Goal: Task Accomplishment & Management: Manage account settings

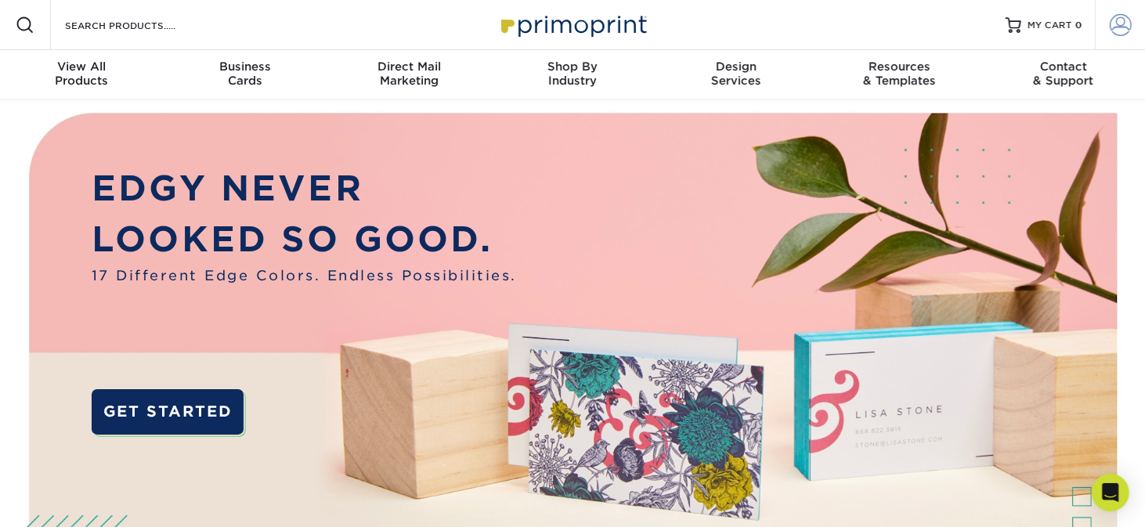
click at [1121, 27] on span at bounding box center [1121, 25] width 22 height 22
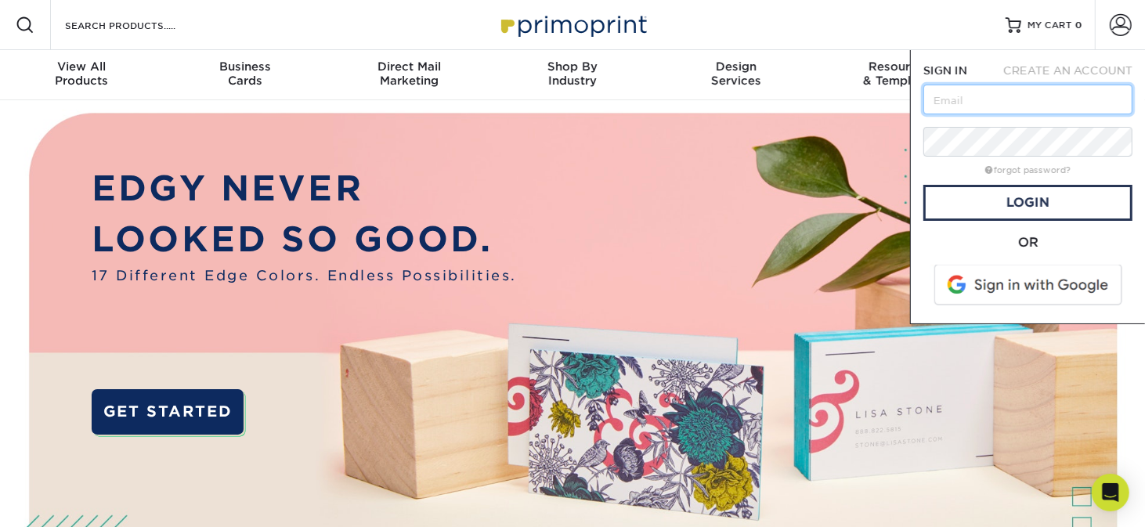
click at [994, 95] on input "text" at bounding box center [1027, 100] width 209 height 30
type input "[PERSON_NAME][EMAIL_ADDRESS][DOMAIN_NAME]"
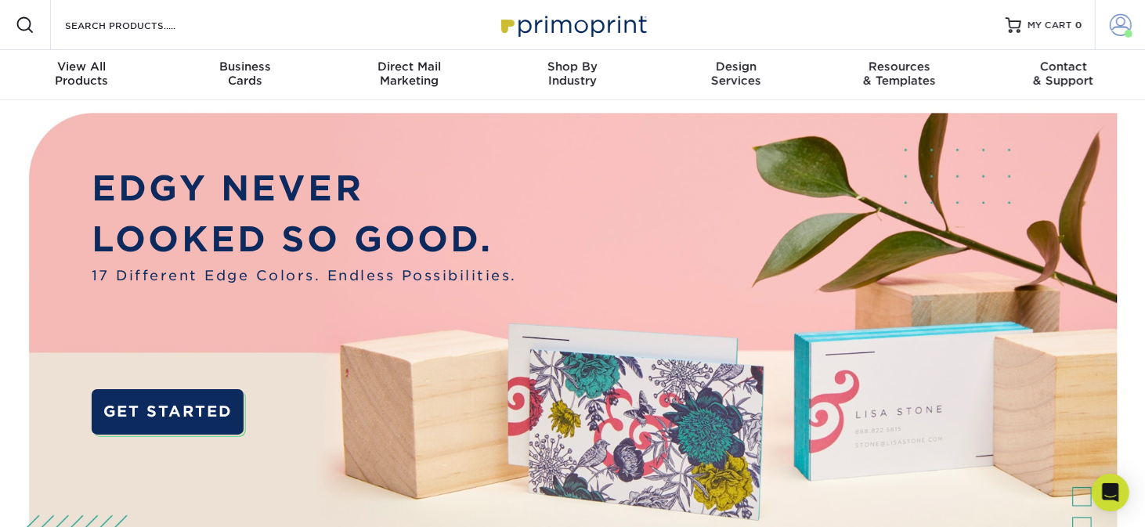
click at [1131, 35] on span at bounding box center [1128, 34] width 8 height 8
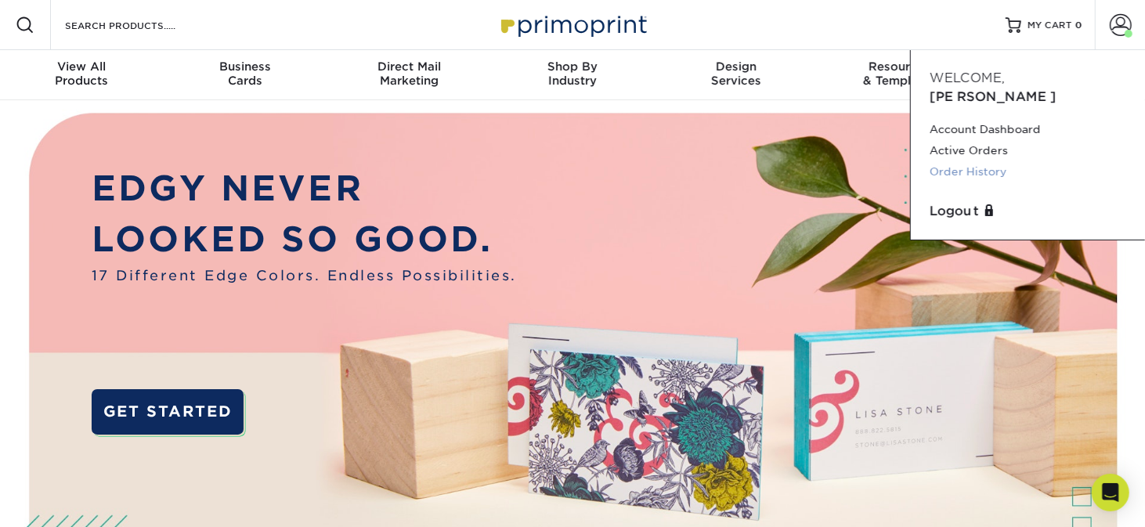
click at [950, 161] on link "Order History" at bounding box center [1027, 171] width 197 height 21
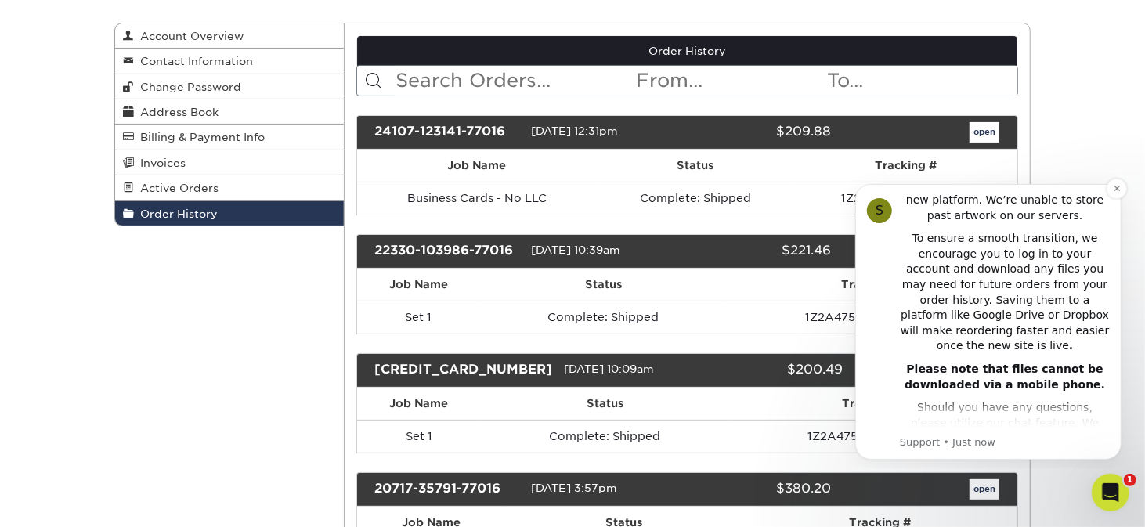
scroll to position [352, 0]
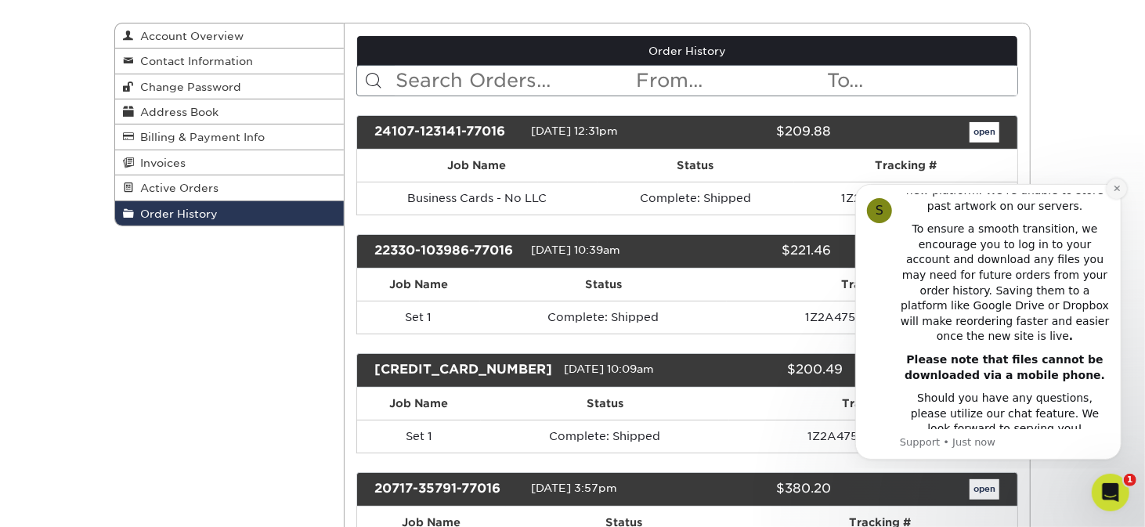
click at [1110, 186] on button "Dismiss notification" at bounding box center [1116, 188] width 20 height 20
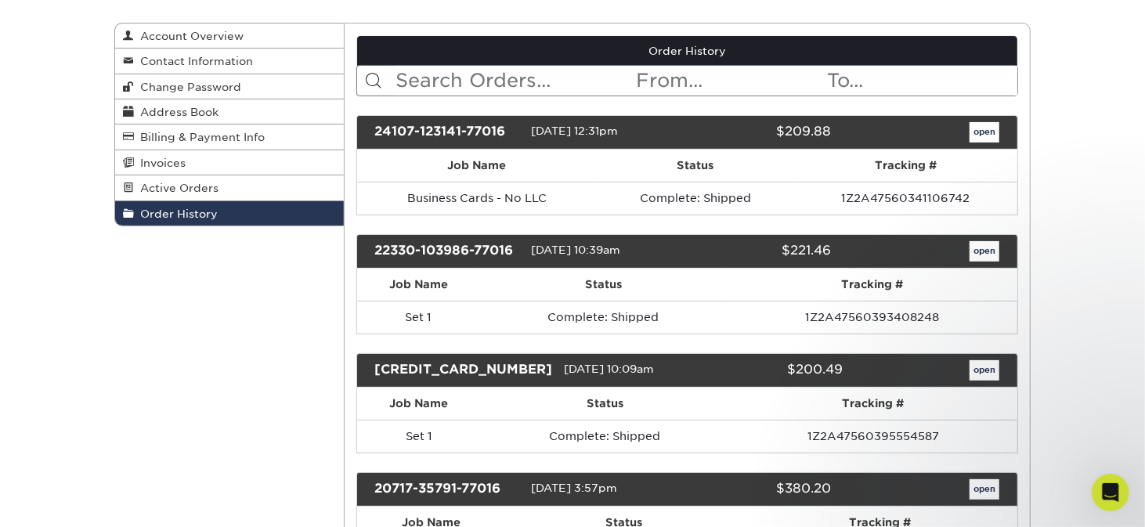
click at [419, 247] on div "22330-103986-77016" at bounding box center [447, 251] width 168 height 20
click at [994, 244] on link "open" at bounding box center [984, 251] width 30 height 20
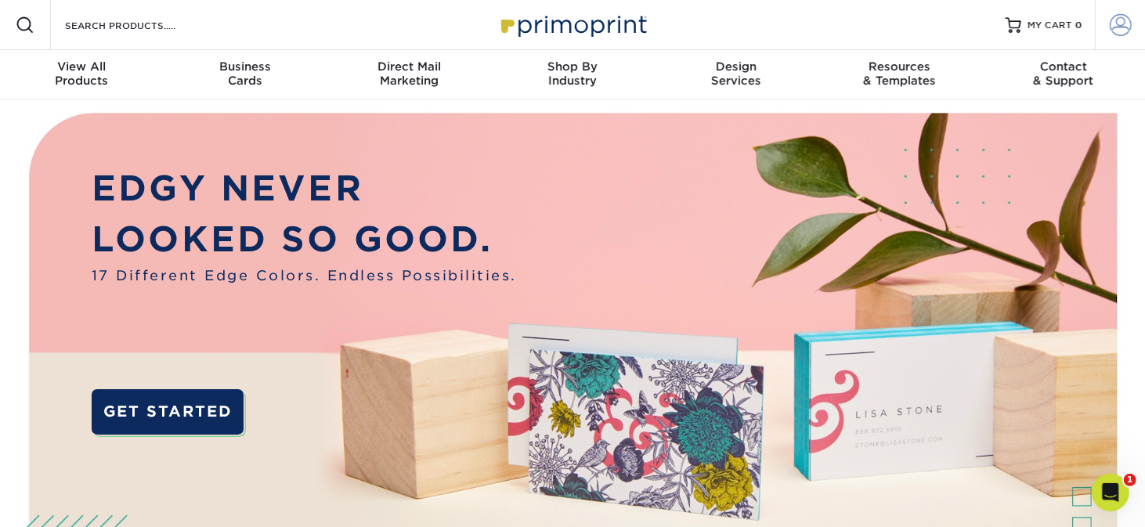
click at [1121, 34] on span at bounding box center [1121, 25] width 22 height 22
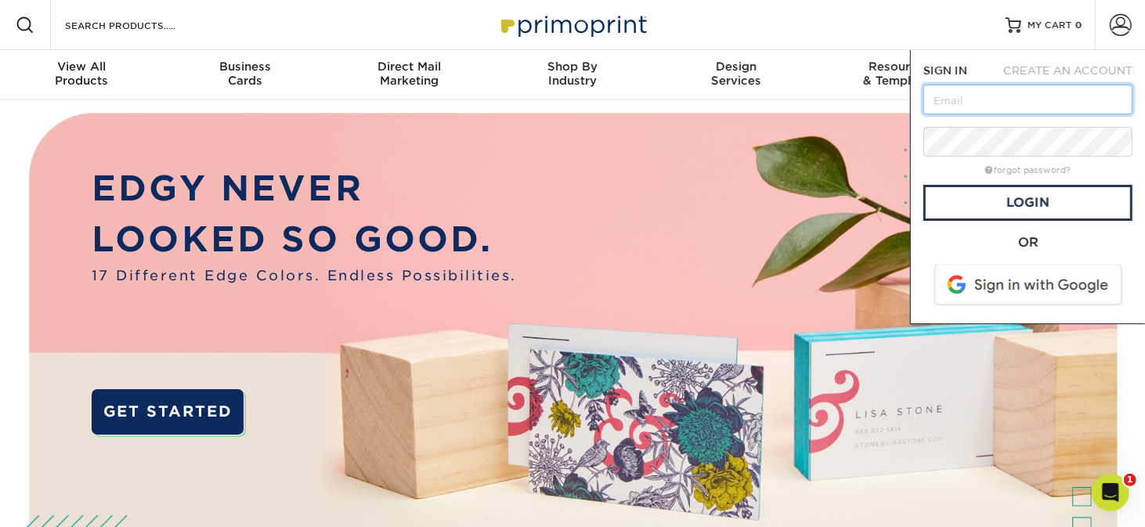
click at [989, 99] on input "text" at bounding box center [1027, 100] width 209 height 30
type input "[PERSON_NAME][EMAIL_ADDRESS][DOMAIN_NAME]"
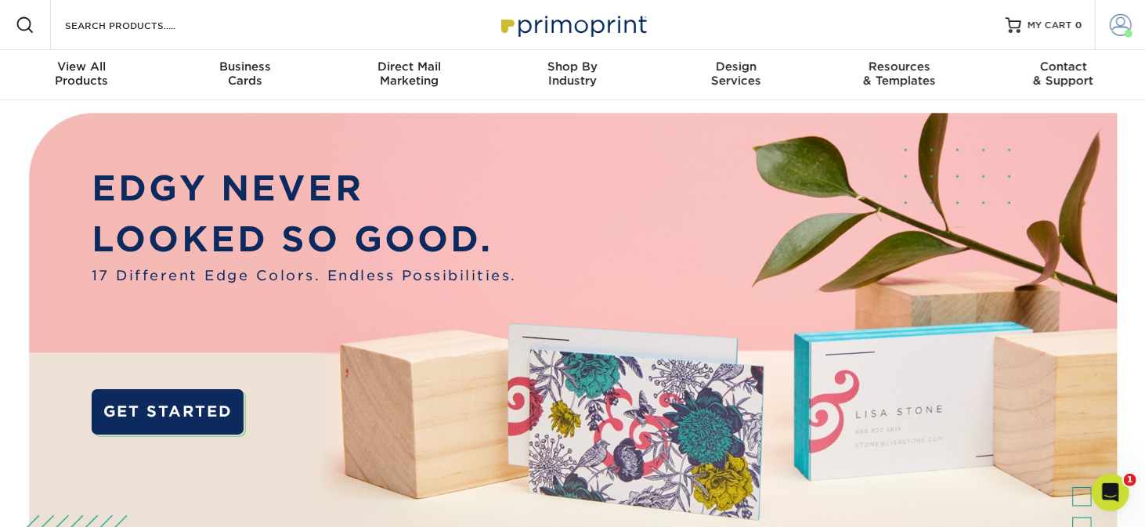
click at [1132, 31] on link "Account" at bounding box center [1120, 25] width 50 height 50
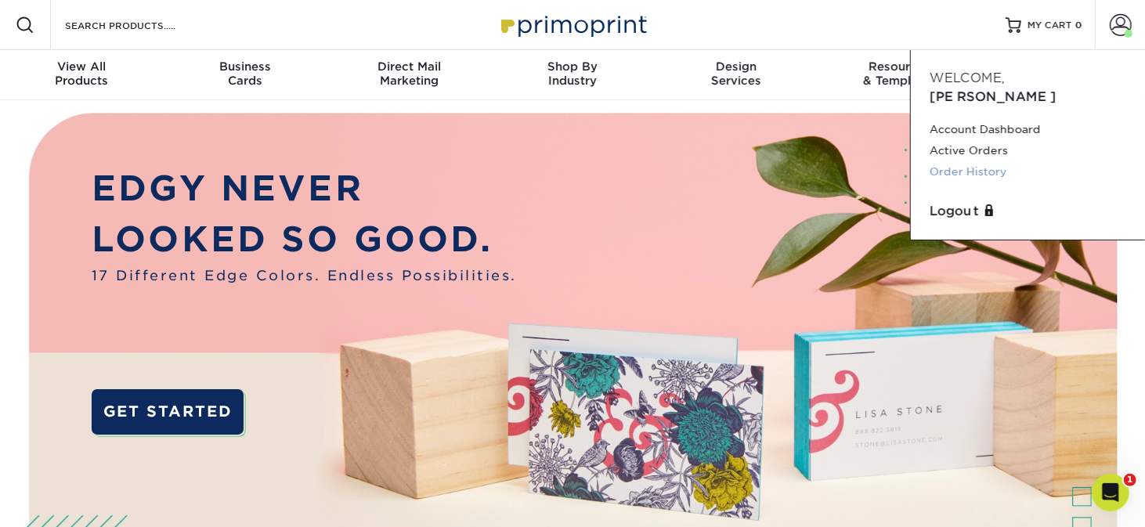
click at [954, 161] on link "Order History" at bounding box center [1027, 171] width 197 height 21
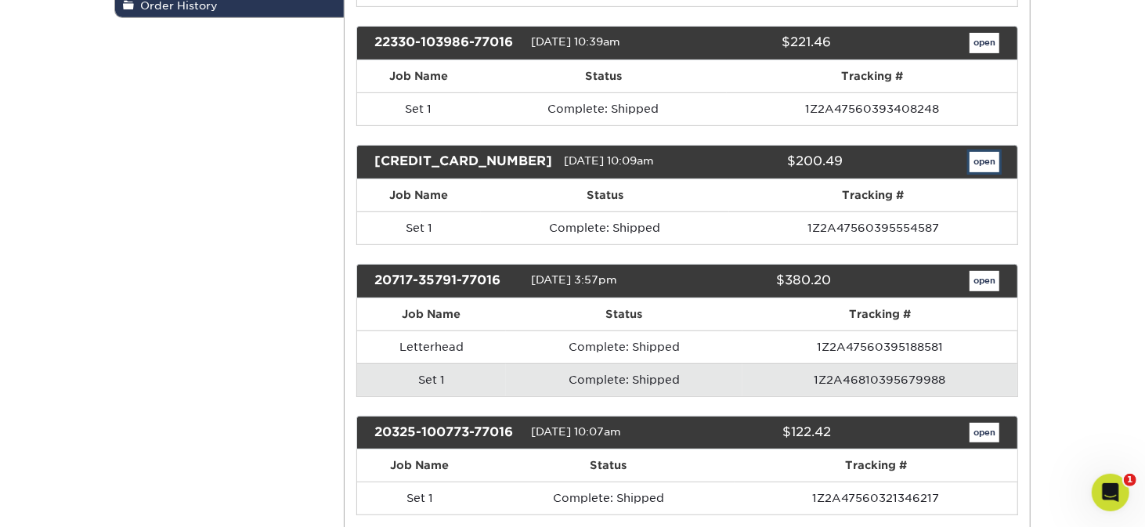
scroll to position [392, 0]
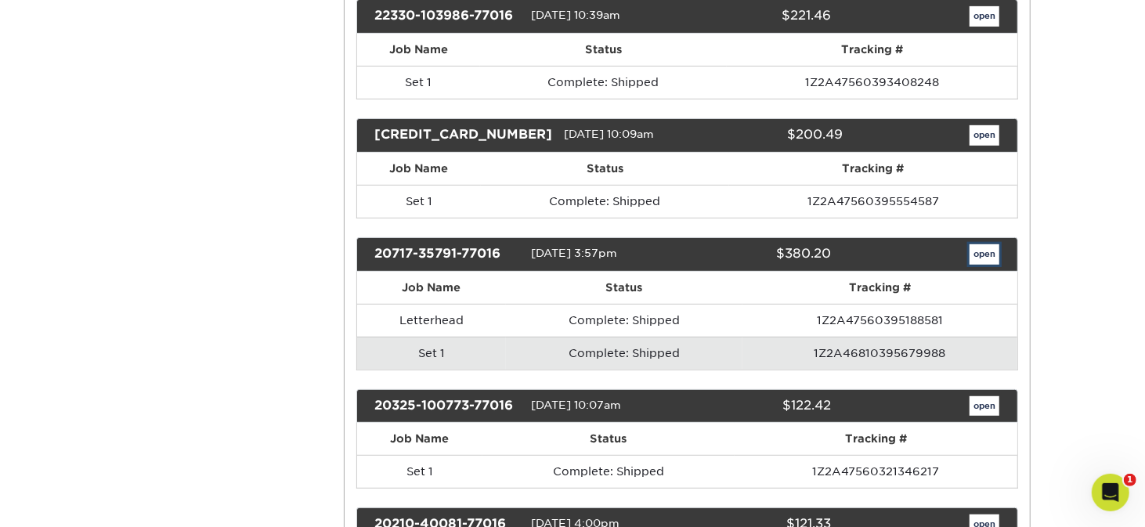
drag, startPoint x: 989, startPoint y: 248, endPoint x: 974, endPoint y: 245, distance: 15.2
click at [989, 248] on link "open" at bounding box center [984, 254] width 30 height 20
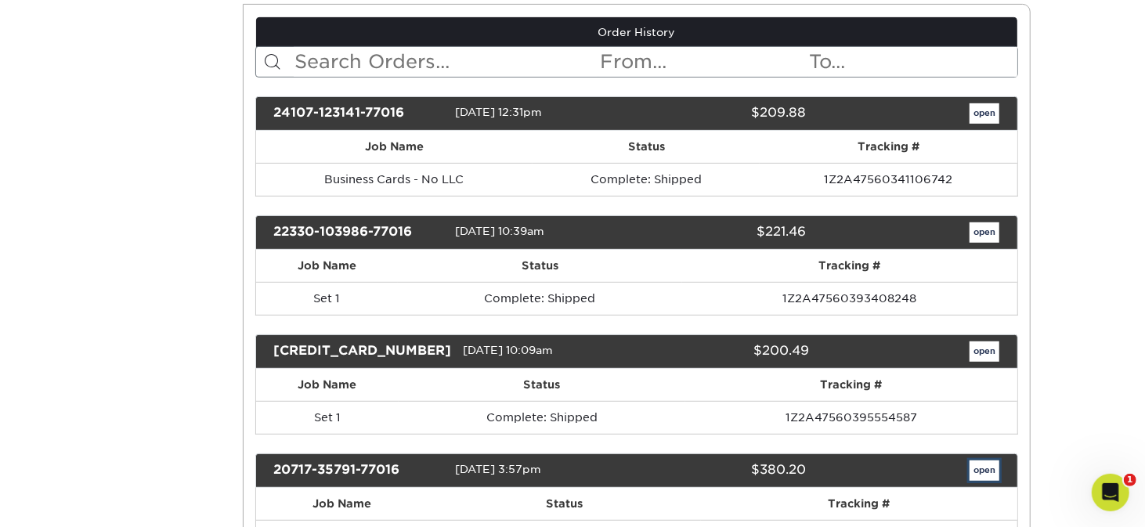
scroll to position [0, 0]
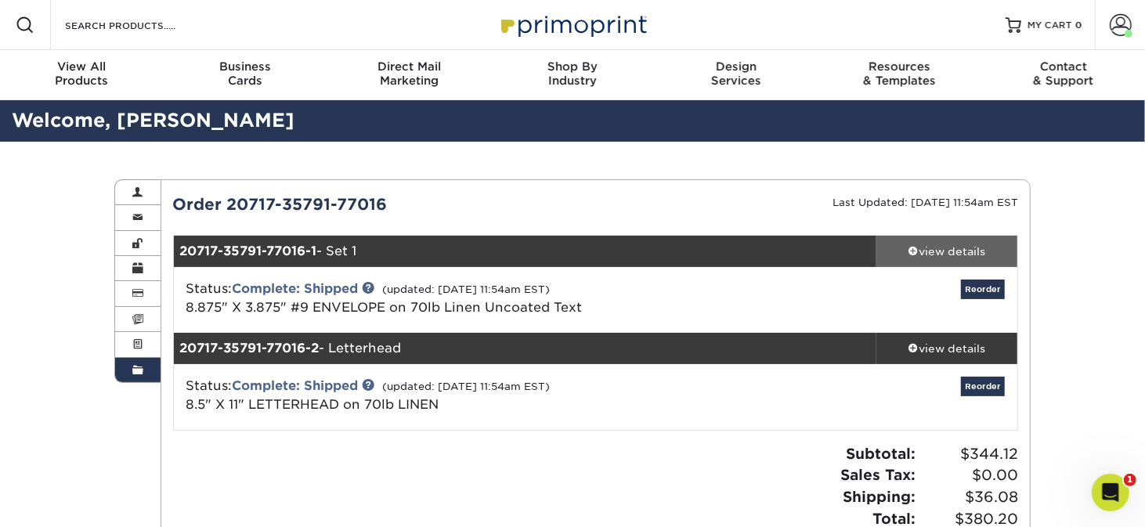
click at [938, 258] on div "view details" at bounding box center [946, 252] width 141 height 16
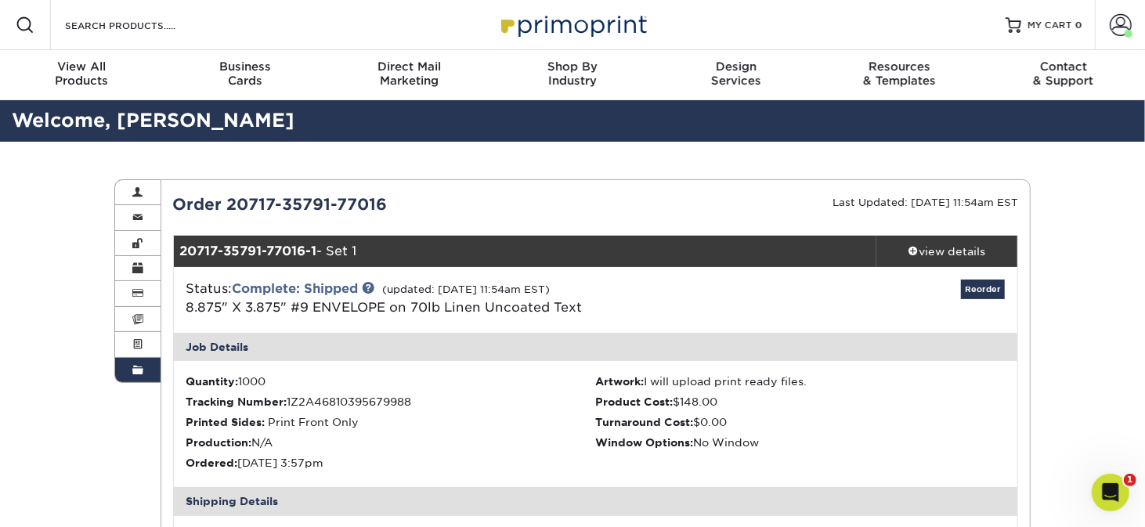
scroll to position [78, 0]
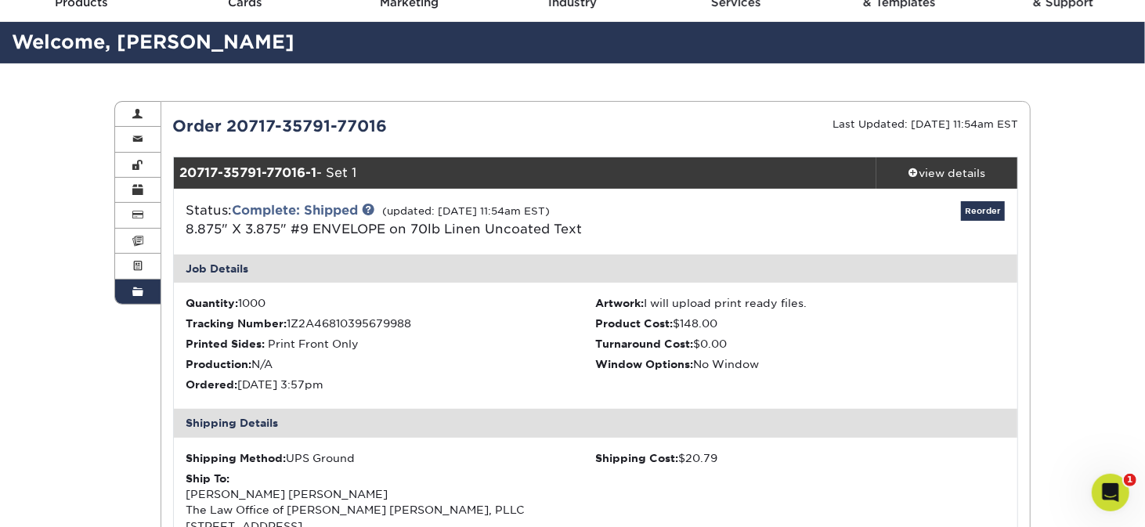
click at [143, 292] on link "Order History" at bounding box center [137, 292] width 45 height 24
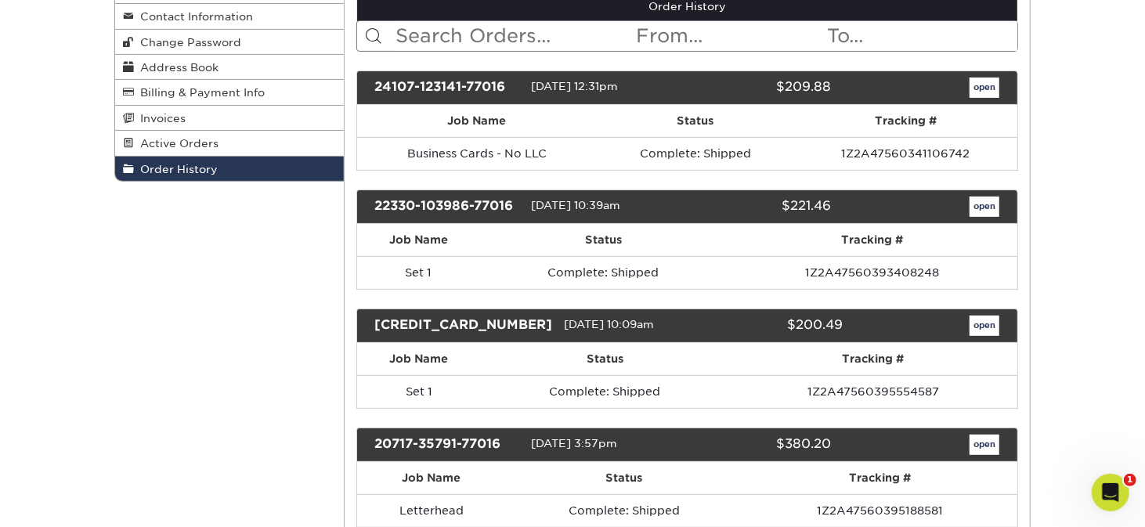
scroll to position [0, 0]
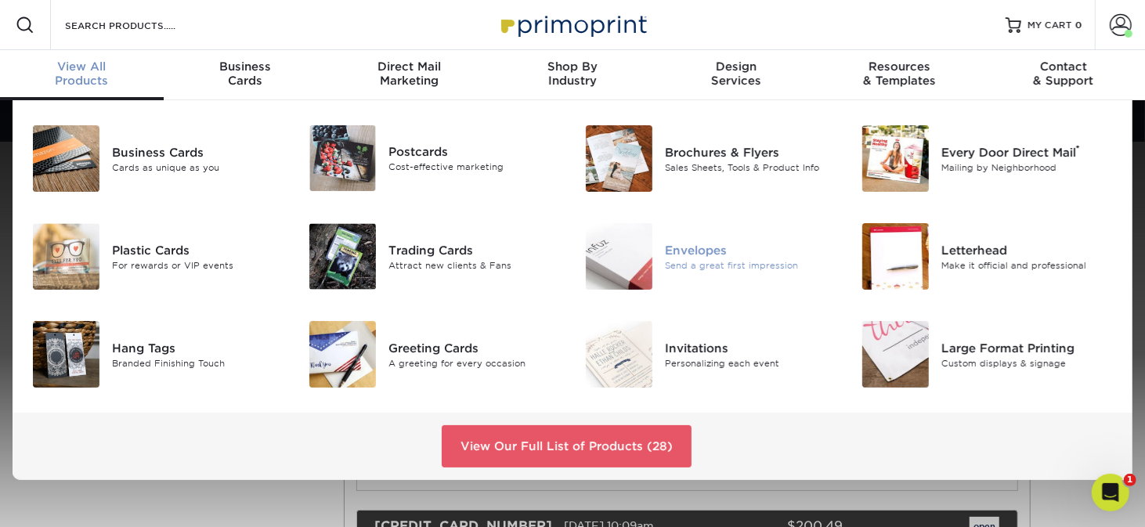
click at [681, 259] on div "Send a great first impression" at bounding box center [751, 264] width 172 height 13
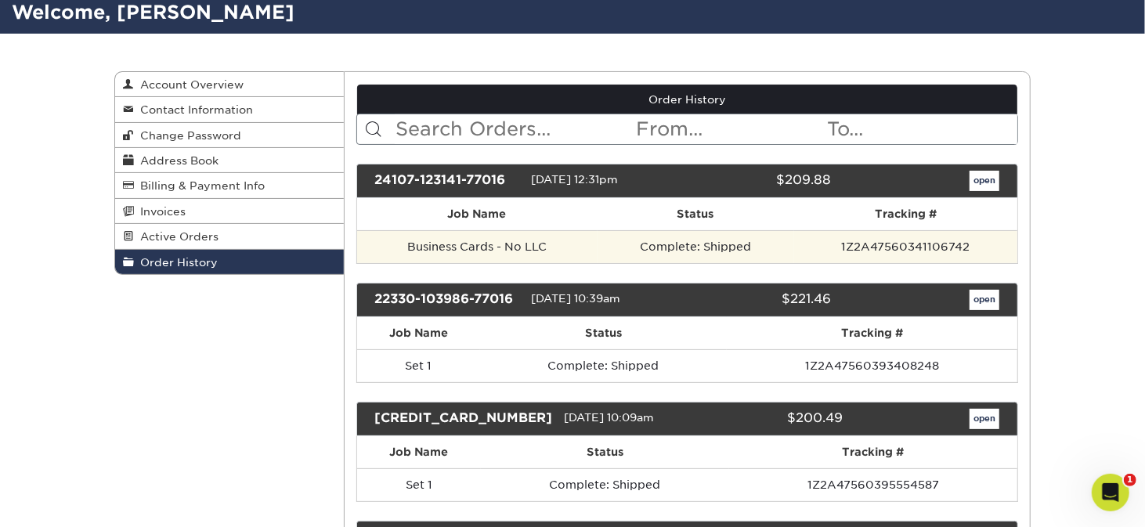
scroll to position [157, 0]
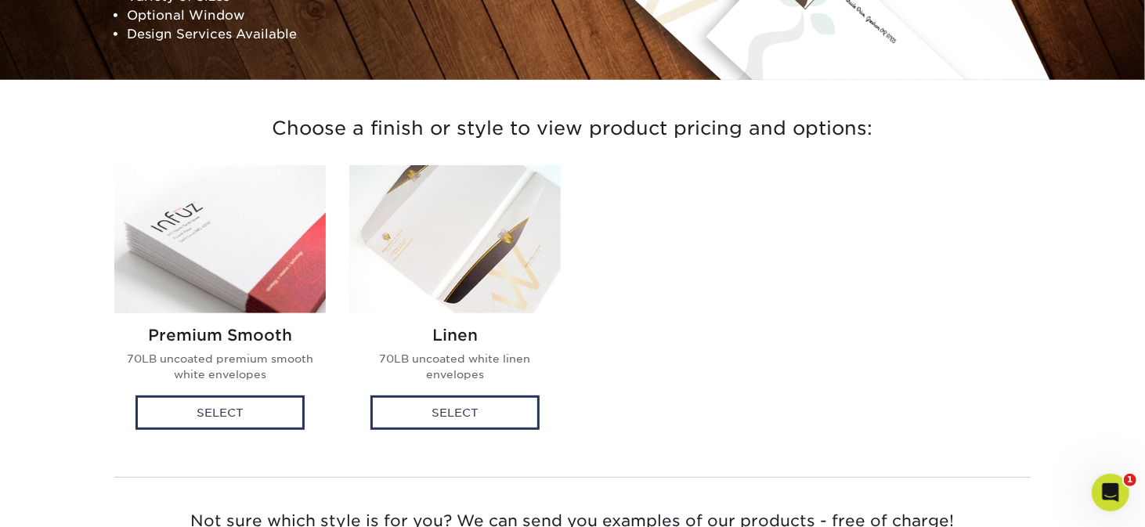
click at [404, 262] on img at bounding box center [454, 239] width 211 height 148
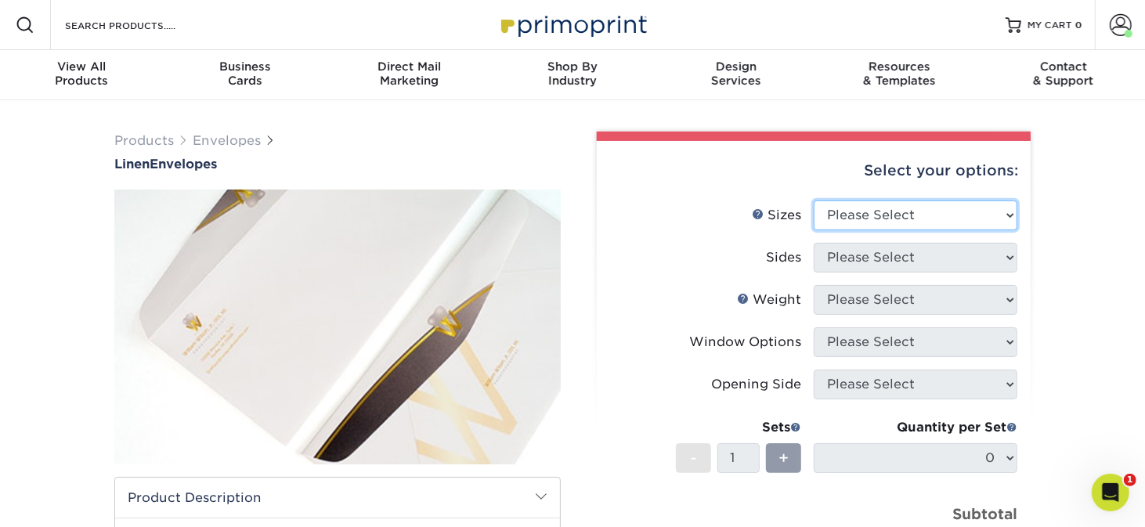
click at [864, 211] on select "Please Select 8.875" x 3.875" 4.125" x 9.5" 5.25" x 7.25" 9" x 12"" at bounding box center [916, 215] width 204 height 30
click at [741, 239] on li "Sizes Help Sizes Please Select 8.875" x 3.875" 4.125" x 9.5" 5.25" x 7.25" 9" x…" at bounding box center [813, 221] width 407 height 42
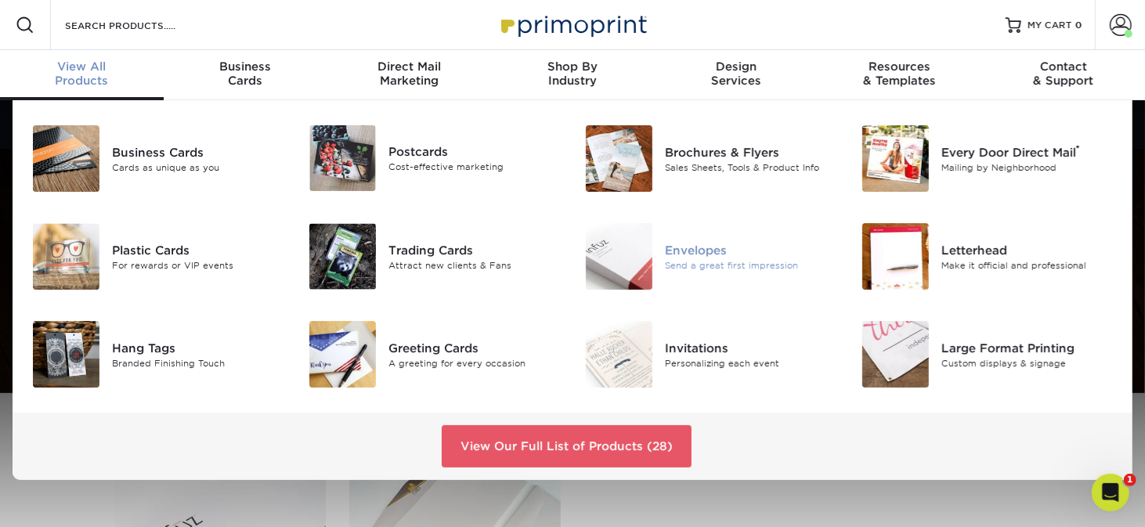
click at [702, 251] on div "Envelopes" at bounding box center [751, 249] width 172 height 17
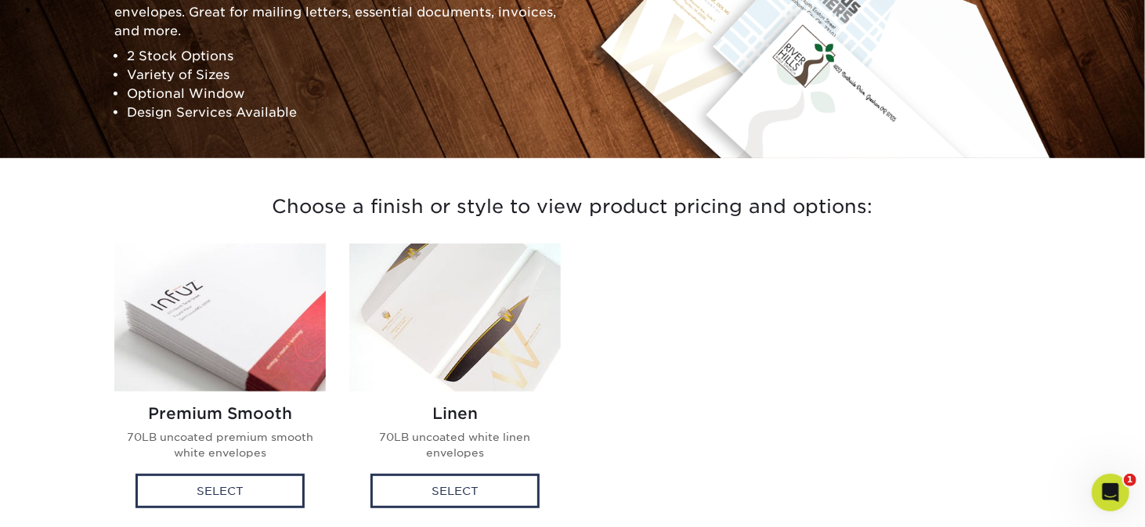
scroll to position [313, 0]
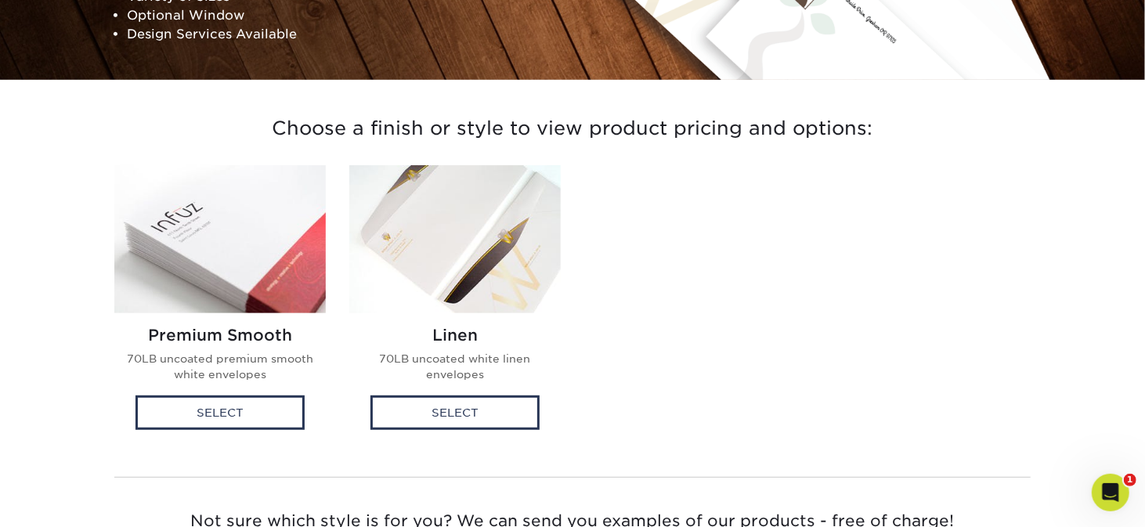
click at [403, 230] on img at bounding box center [454, 239] width 211 height 148
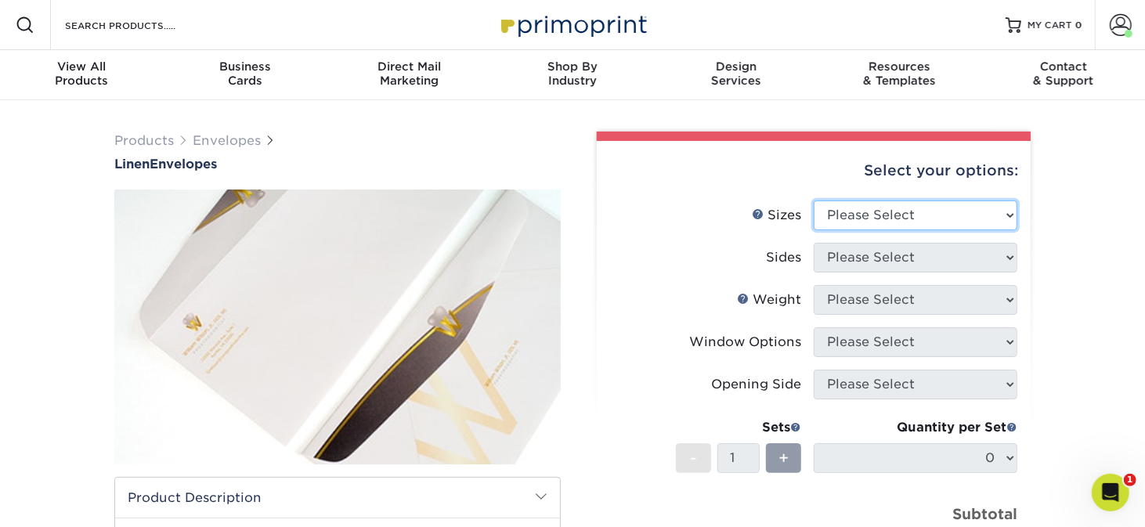
click at [872, 209] on select "Please Select 8.875" x 3.875" 4.125" x 9.5" 5.25" x 7.25" 9" x 12"" at bounding box center [916, 215] width 204 height 30
click at [870, 212] on select "Please Select 8.875" x 3.875" 4.125" x 9.5" 5.25" x 7.25" 9" x 12"" at bounding box center [916, 215] width 204 height 30
select select "4.12x9.50"
click at [814, 200] on select "Please Select 8.875" x 3.875" 4.125" x 9.5" 5.25" x 7.25" 9" x 12"" at bounding box center [916, 215] width 204 height 30
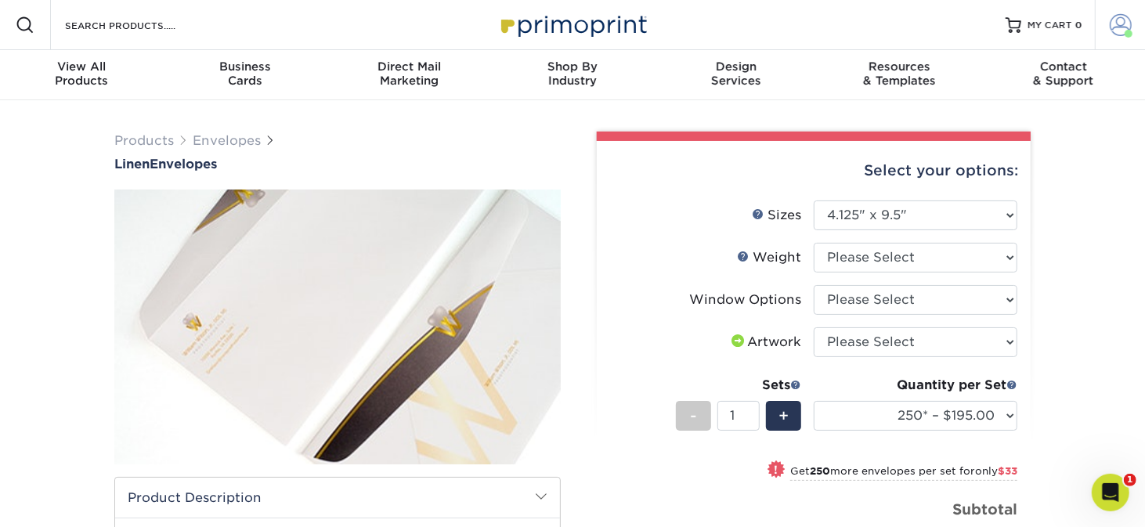
click at [1117, 41] on link "Account" at bounding box center [1120, 25] width 50 height 50
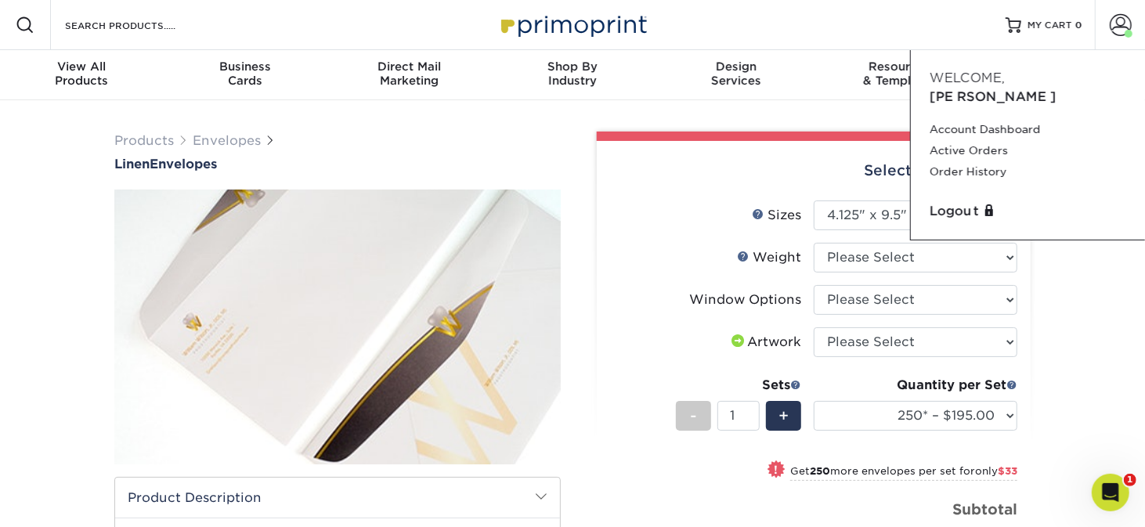
click at [791, 107] on div "Products Envelopes Linen Envelopes" at bounding box center [572, 493] width 1145 height 786
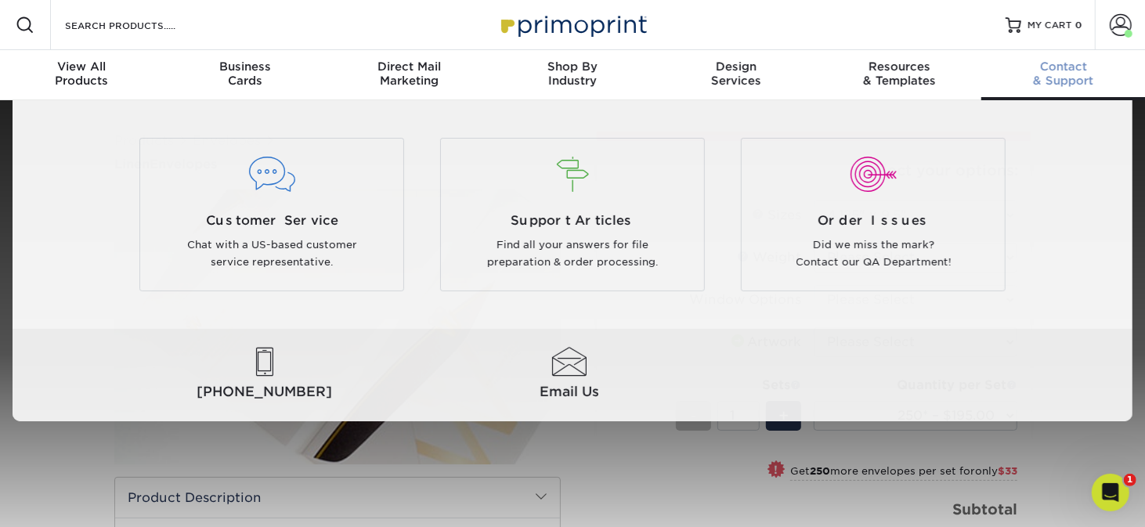
click at [1070, 80] on div "Contact & Support" at bounding box center [1063, 74] width 164 height 28
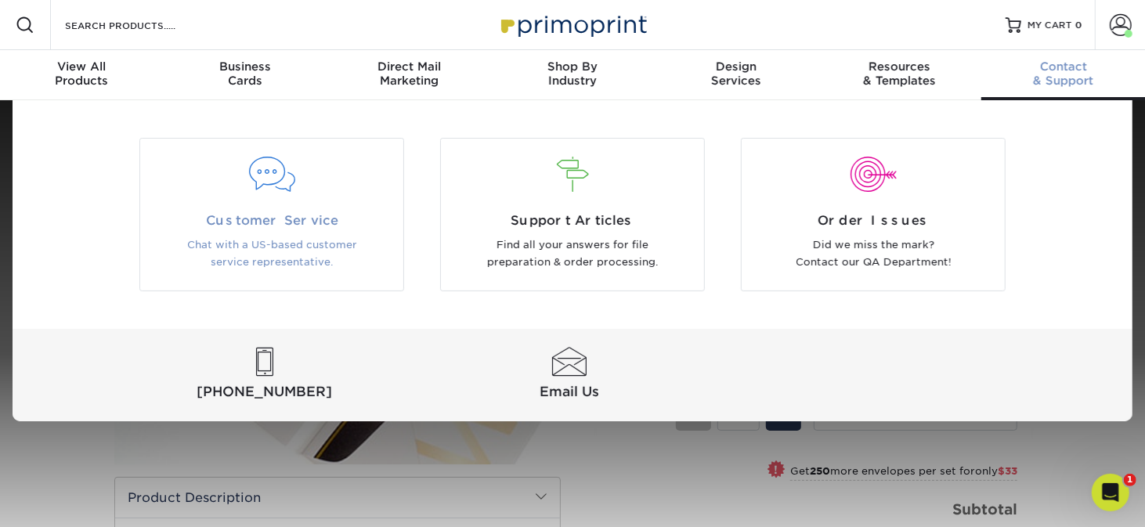
click at [279, 186] on div at bounding box center [272, 174] width 240 height 35
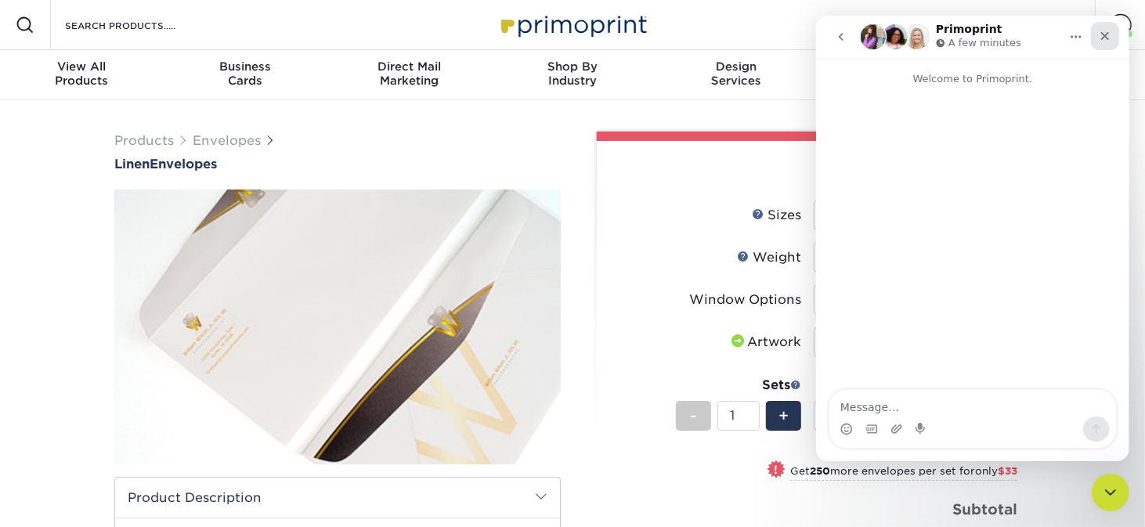
click at [1104, 38] on icon "Close" at bounding box center [1104, 36] width 13 height 13
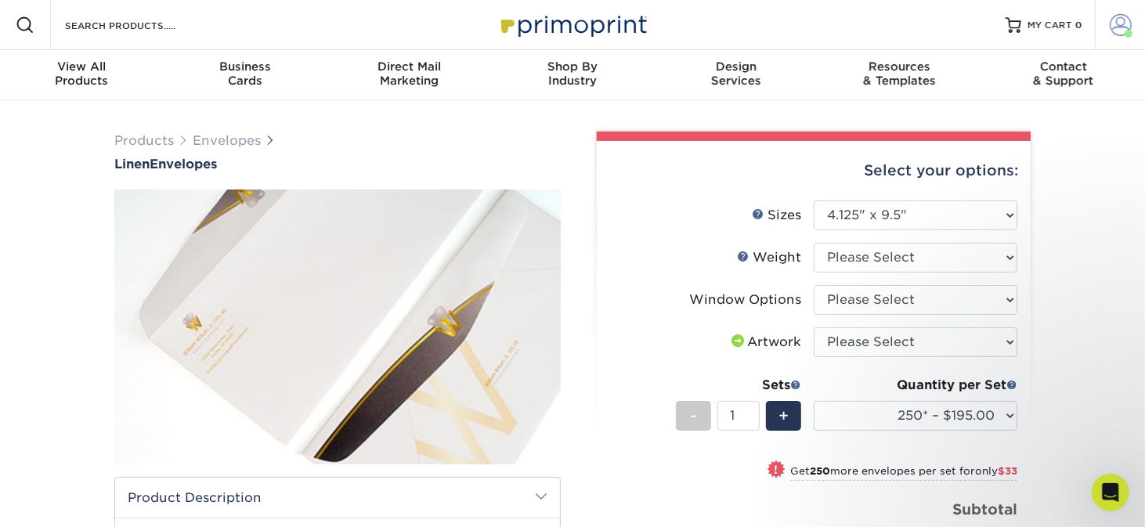
click at [1131, 25] on link "Account" at bounding box center [1120, 25] width 50 height 50
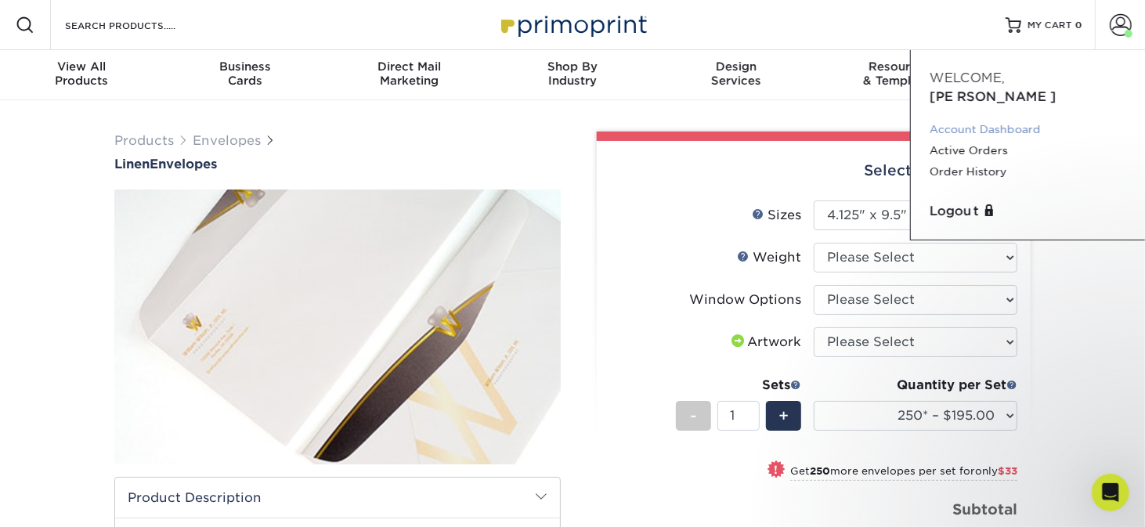
click at [981, 119] on link "Account Dashboard" at bounding box center [1027, 129] width 197 height 21
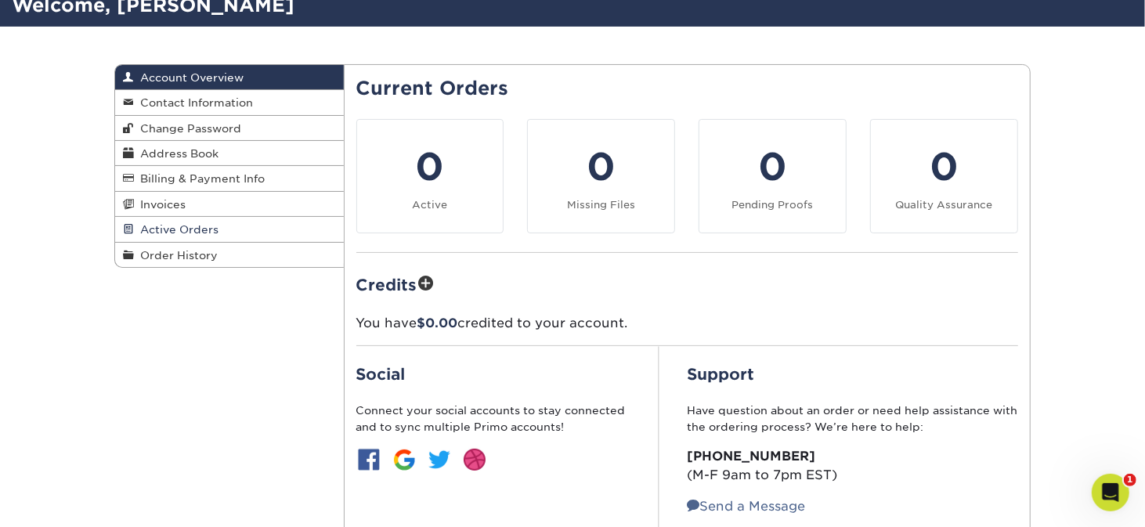
scroll to position [78, 0]
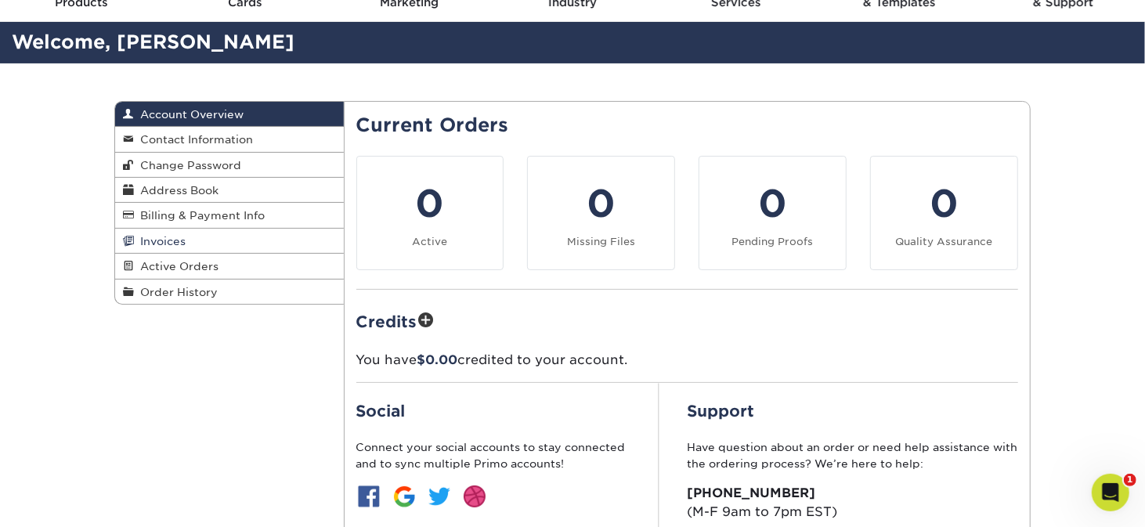
click at [153, 243] on span "Invoices" at bounding box center [160, 241] width 52 height 13
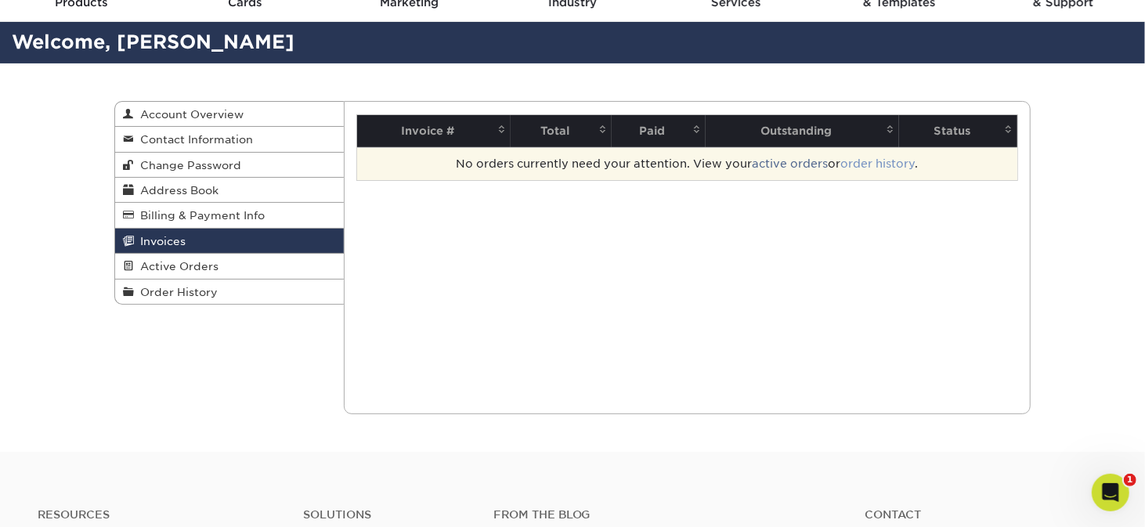
click at [884, 158] on link "order history" at bounding box center [877, 163] width 74 height 13
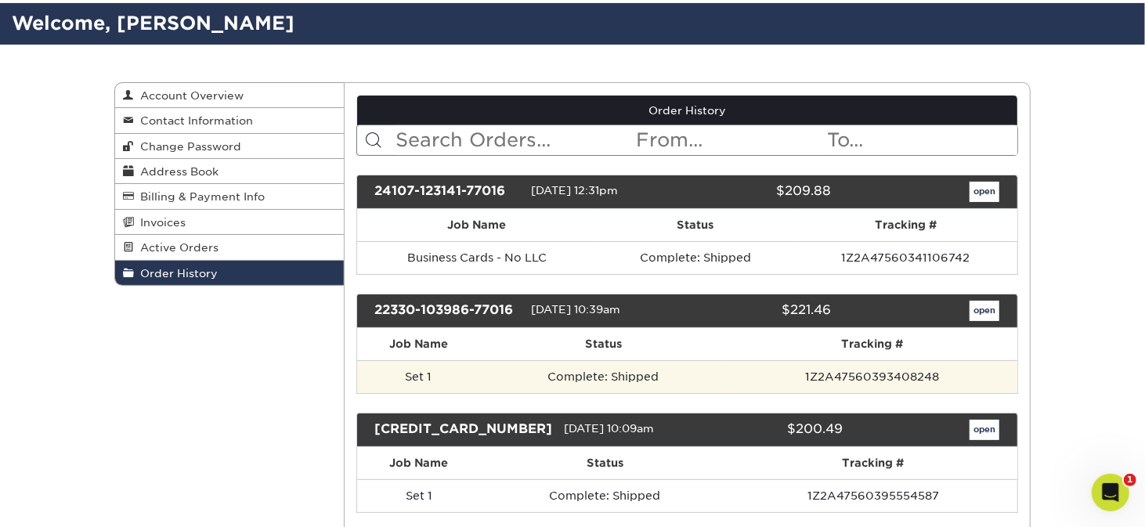
scroll to position [78, 0]
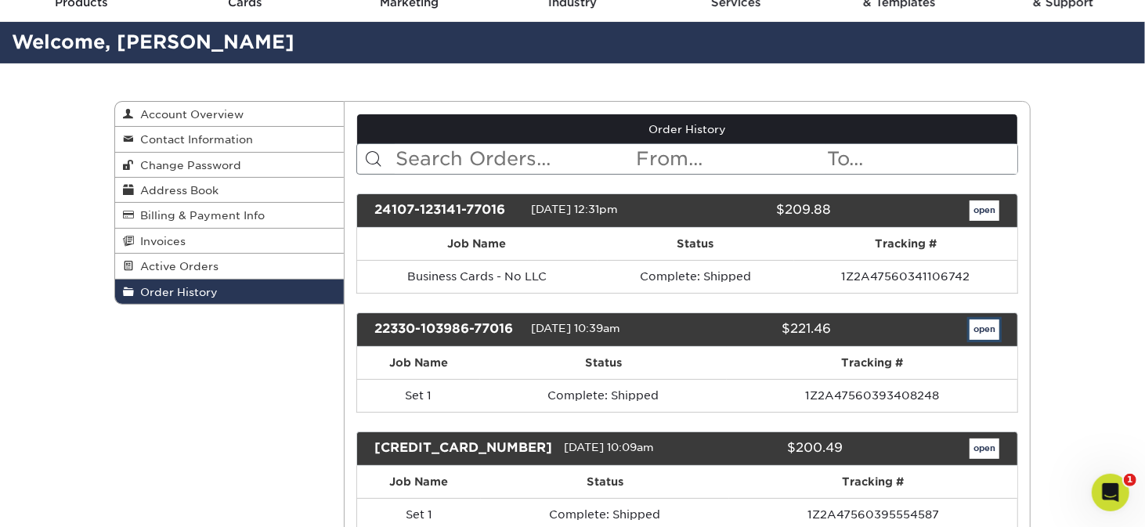
click at [977, 323] on link "open" at bounding box center [984, 329] width 30 height 20
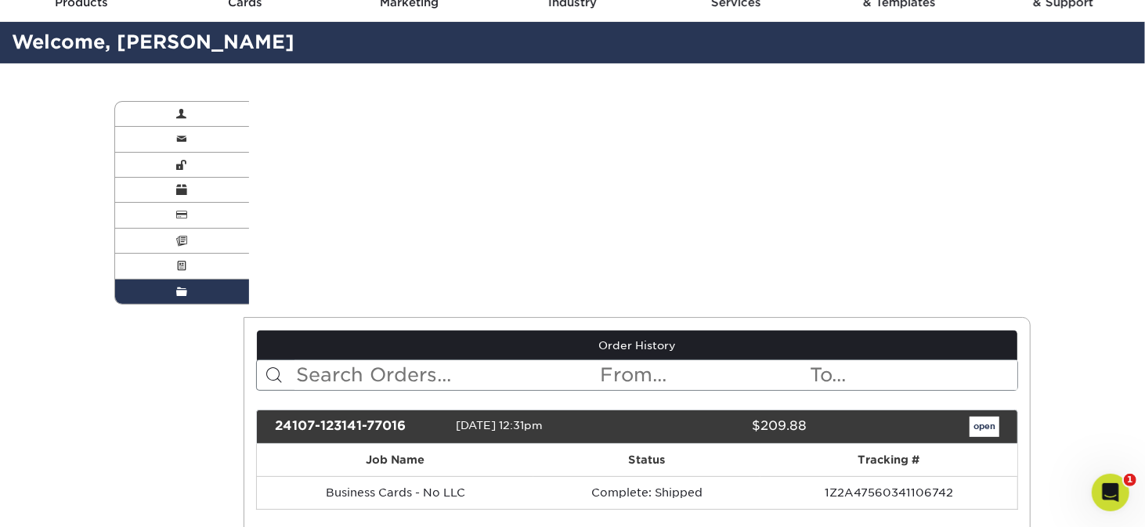
scroll to position [0, 0]
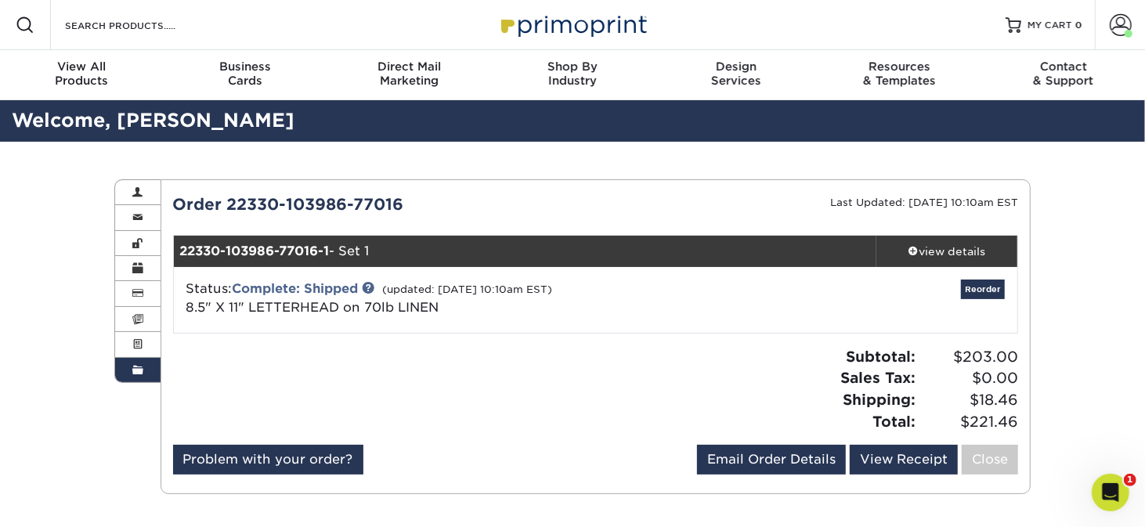
scroll to position [78, 0]
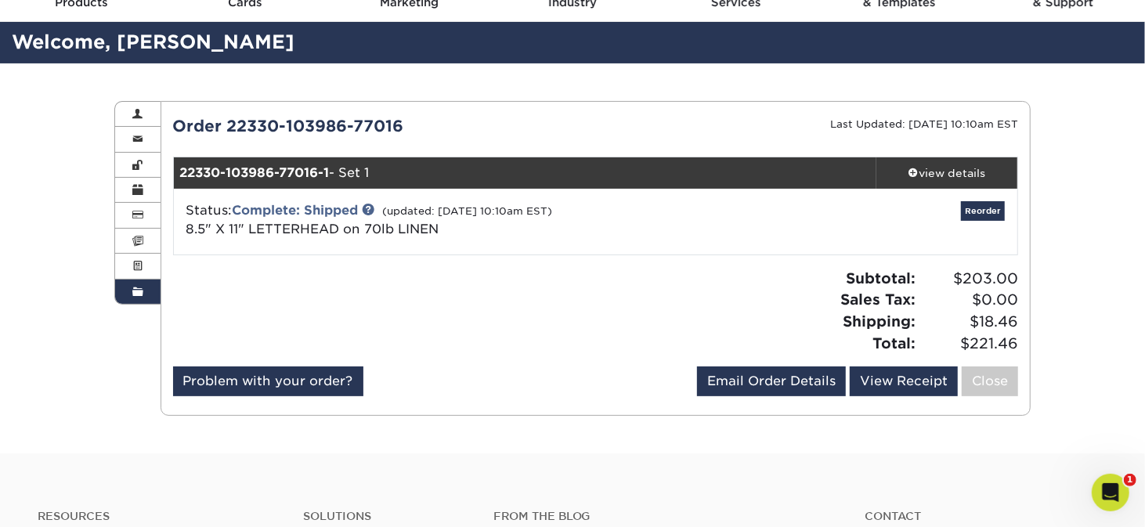
click at [140, 298] on span at bounding box center [137, 292] width 11 height 13
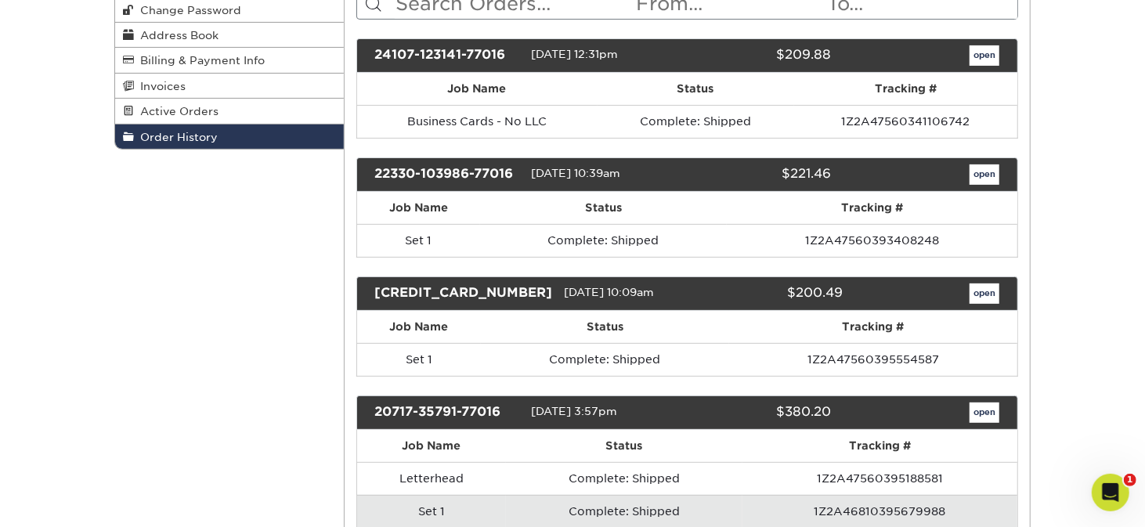
scroll to position [235, 0]
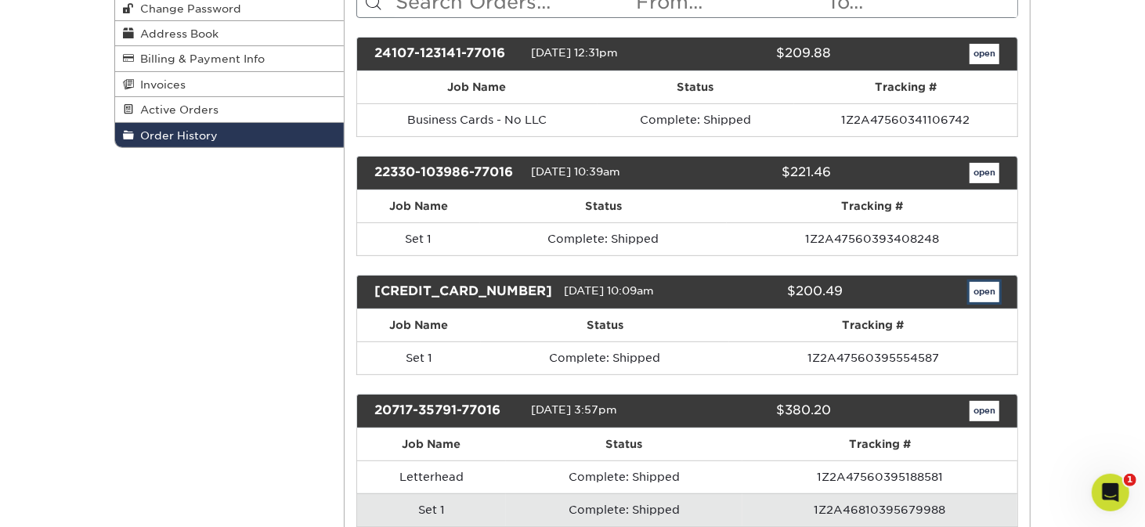
click at [976, 293] on link "open" at bounding box center [984, 292] width 30 height 20
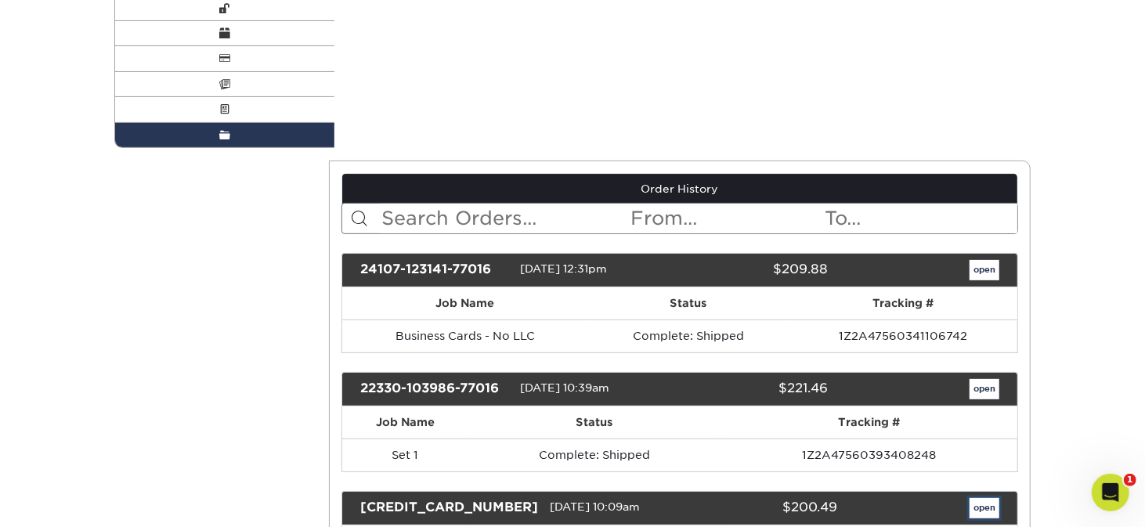
scroll to position [0, 0]
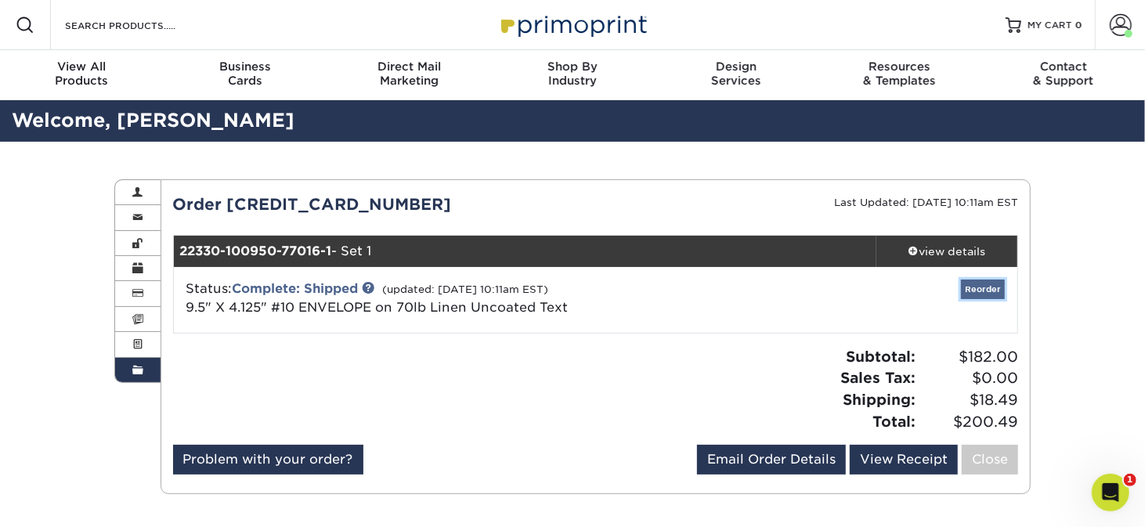
click at [973, 284] on link "Reorder" at bounding box center [983, 290] width 44 height 20
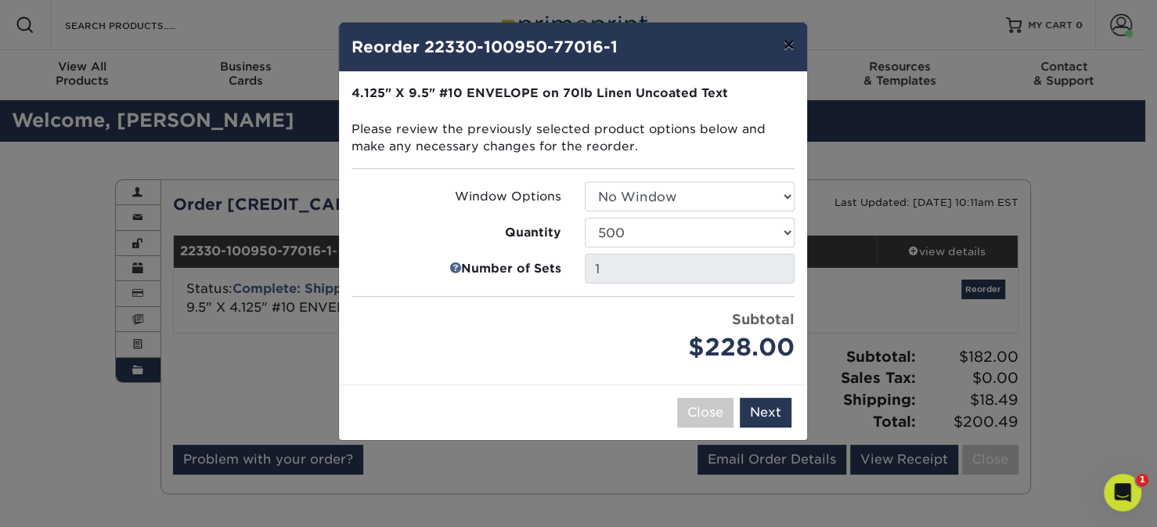
click at [786, 45] on button "×" at bounding box center [788, 45] width 36 height 44
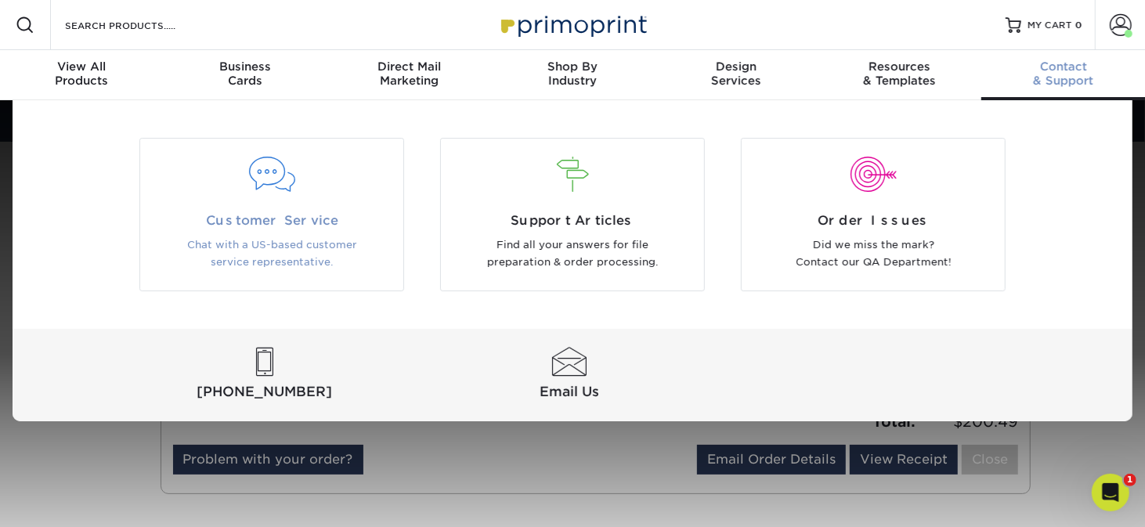
click at [254, 217] on span "Customer Service" at bounding box center [272, 220] width 240 height 19
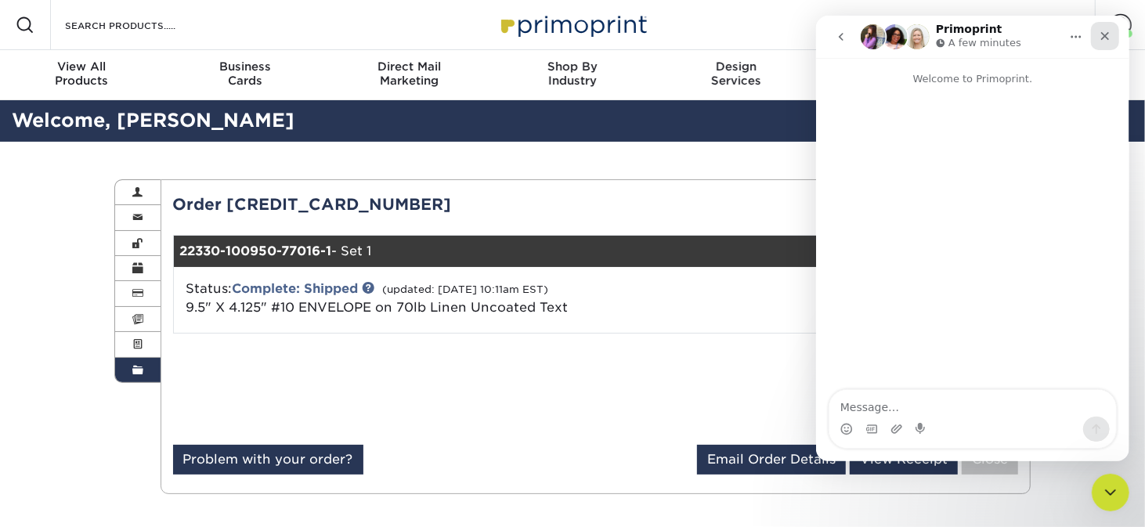
click at [1095, 41] on div "Close" at bounding box center [1104, 36] width 28 height 28
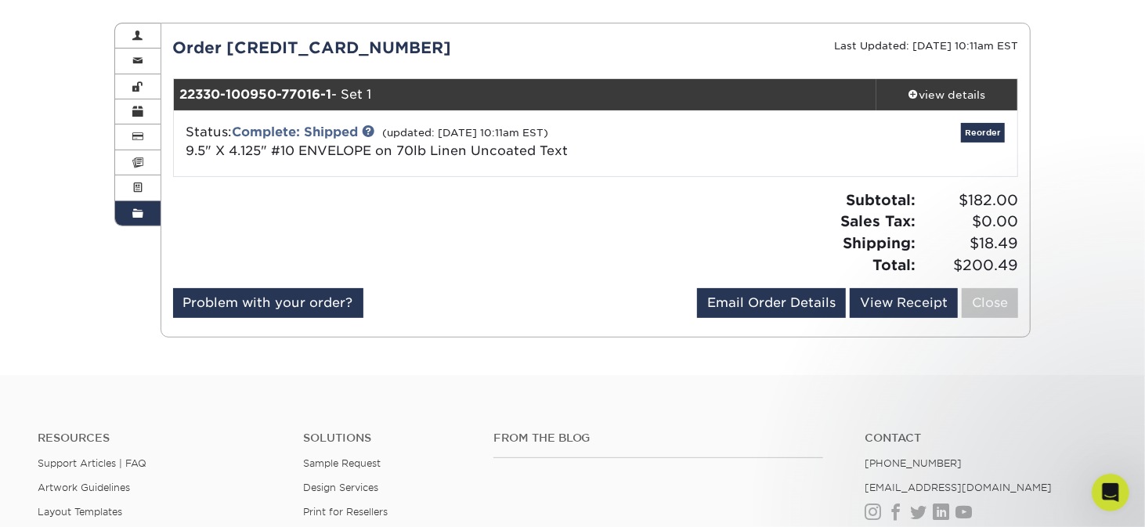
scroll to position [78, 0]
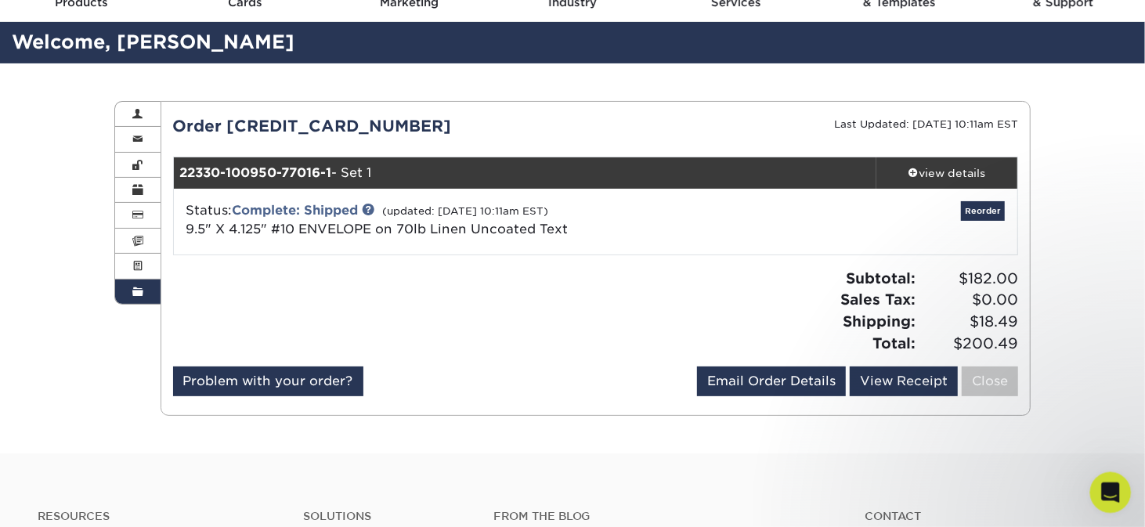
drag, startPoint x: 1112, startPoint y: 492, endPoint x: 1092, endPoint y: 482, distance: 22.1
click at [1113, 492] on icon "Open Intercom Messenger" at bounding box center [1108, 491] width 26 height 26
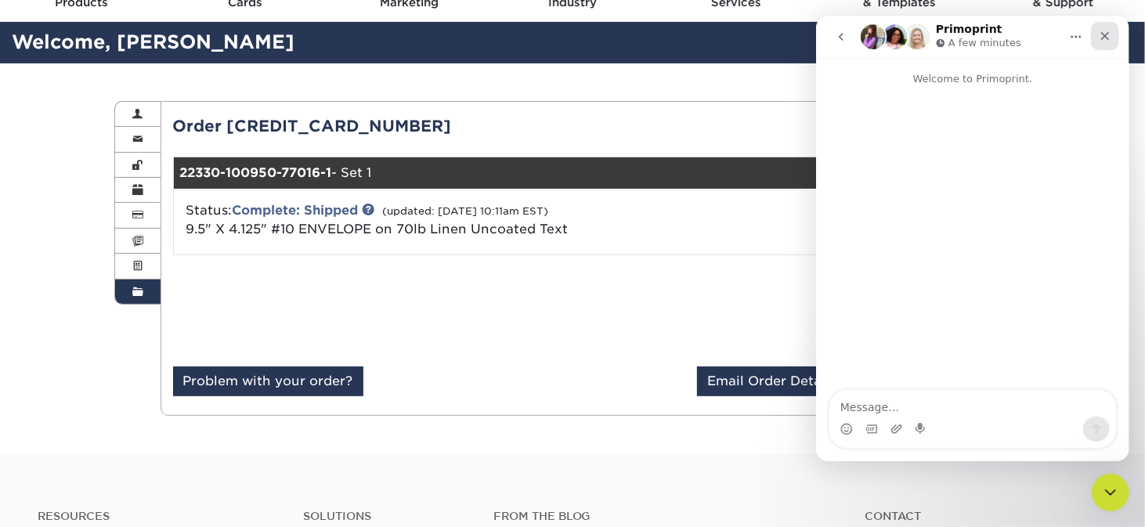
click at [1107, 27] on div "Close" at bounding box center [1104, 36] width 28 height 28
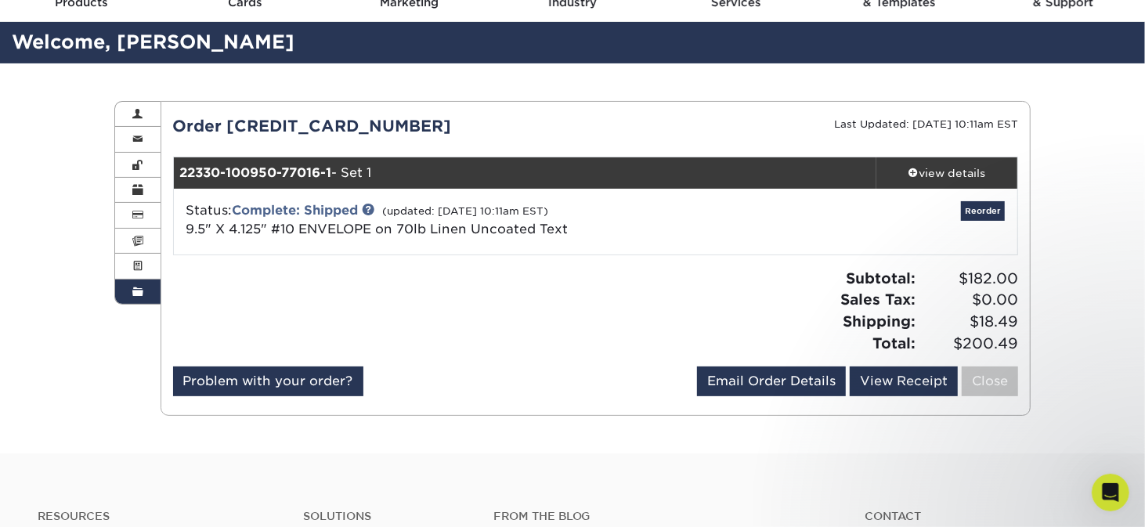
scroll to position [0, 0]
click at [947, 175] on div "view details" at bounding box center [946, 173] width 141 height 16
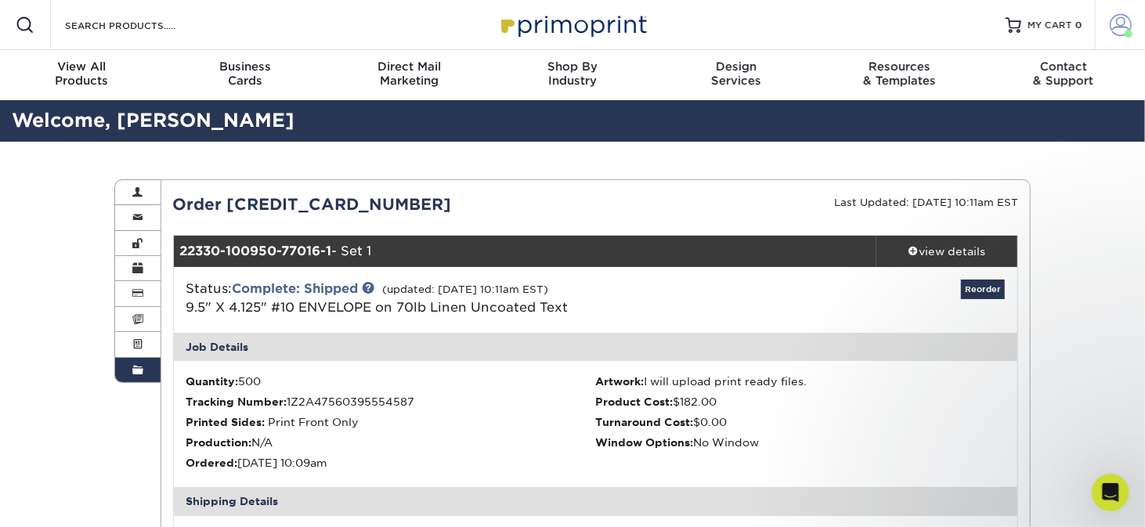
click at [1131, 31] on span at bounding box center [1128, 34] width 8 height 8
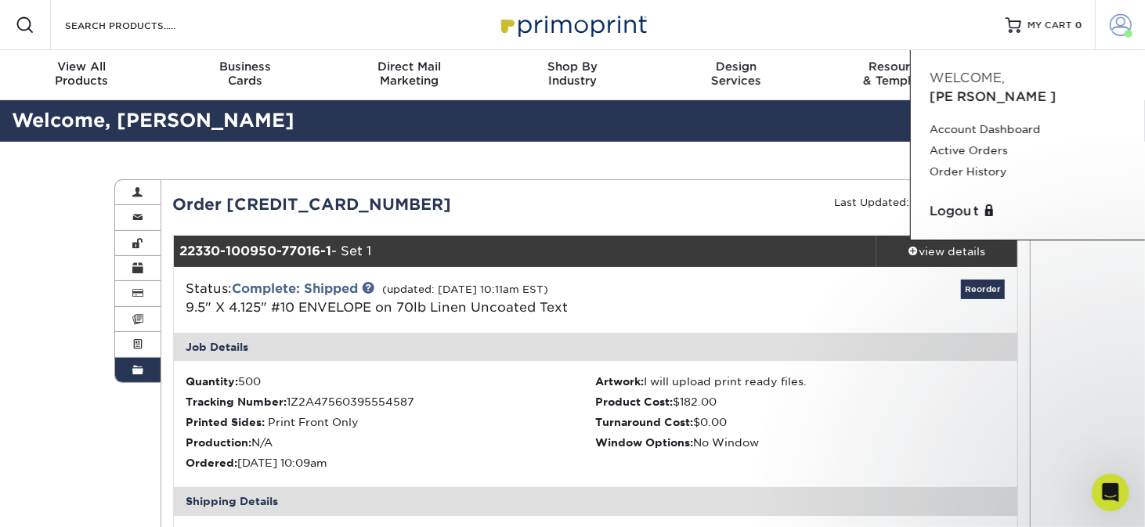
click at [1131, 31] on span at bounding box center [1128, 34] width 8 height 8
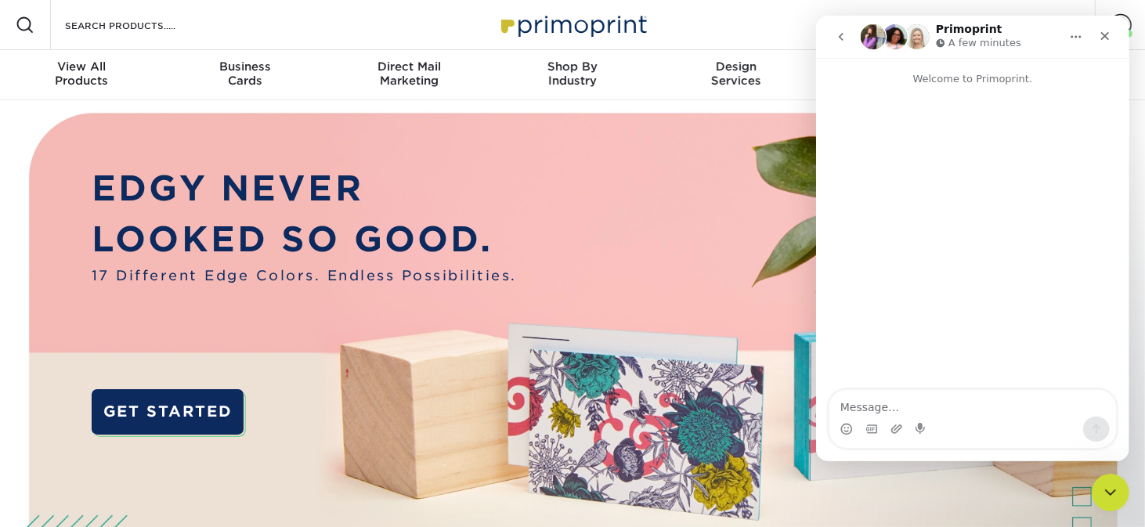
click at [1073, 35] on icon "Home" at bounding box center [1075, 37] width 13 height 13
drag, startPoint x: 1037, startPoint y: 28, endPoint x: 1331, endPoint y: 182, distance: 332.0
click at [1128, 182] on html "Primoprint A few minutes Expand window Welcome to Primoprint. Drop files or ima…" at bounding box center [971, 239] width 313 height 446
click at [1099, 36] on icon "Close" at bounding box center [1104, 36] width 13 height 13
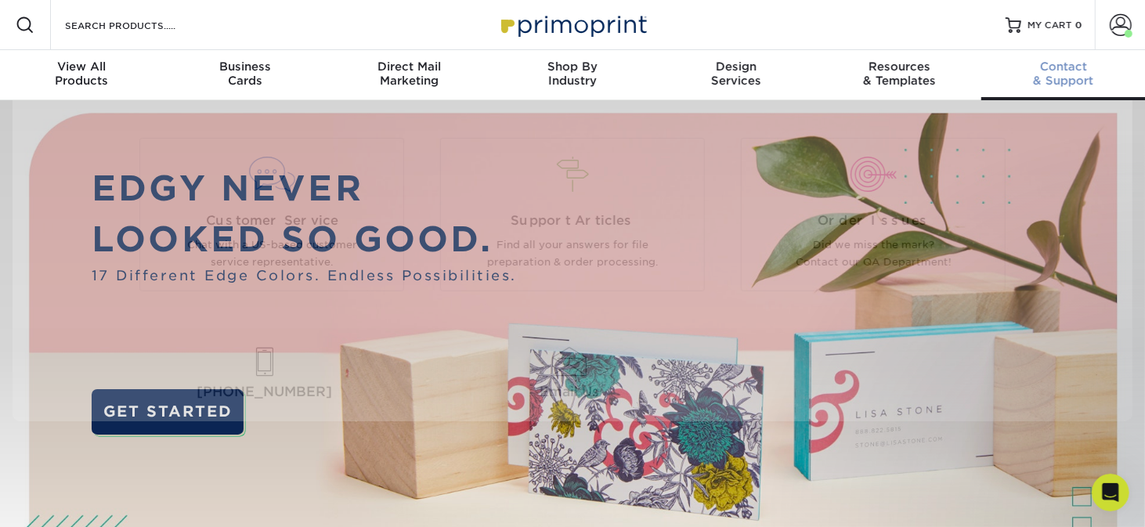
click at [1075, 73] on div "Contact & Support" at bounding box center [1063, 74] width 164 height 28
